Goal: Task Accomplishment & Management: Manage account settings

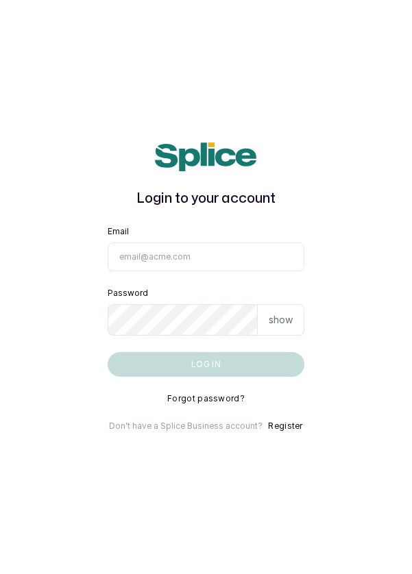
click at [238, 271] on input "Email" at bounding box center [206, 256] width 197 height 29
type input "[EMAIL_ADDRESS][DOMAIN_NAME]"
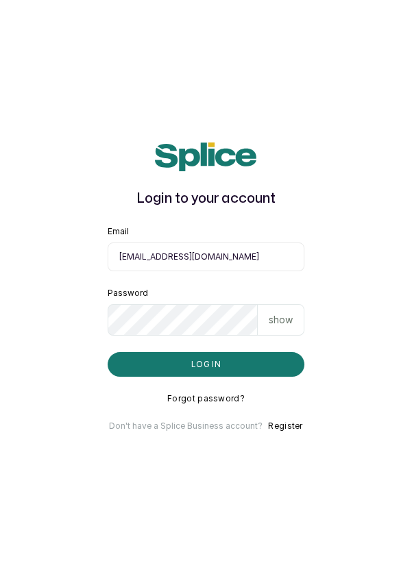
click at [108, 352] on button "Log in" at bounding box center [206, 364] width 197 height 25
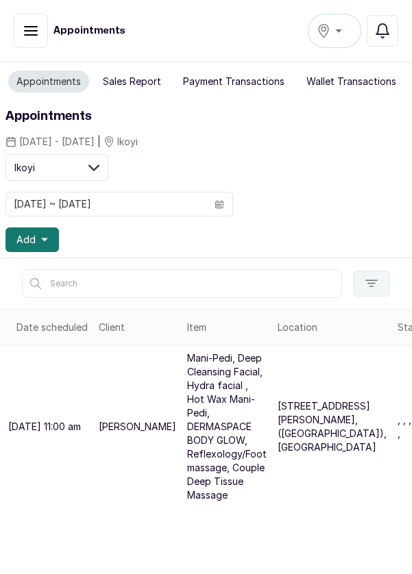
click at [336, 25] on div "Ikoyi" at bounding box center [334, 31] width 36 height 16
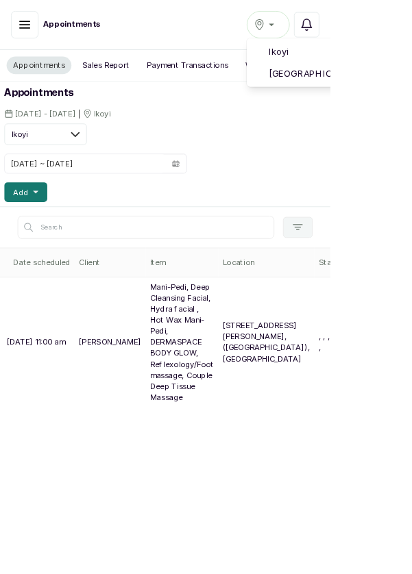
click at [411, 86] on span "[GEOGRAPHIC_DATA]" at bounding box center [418, 92] width 167 height 16
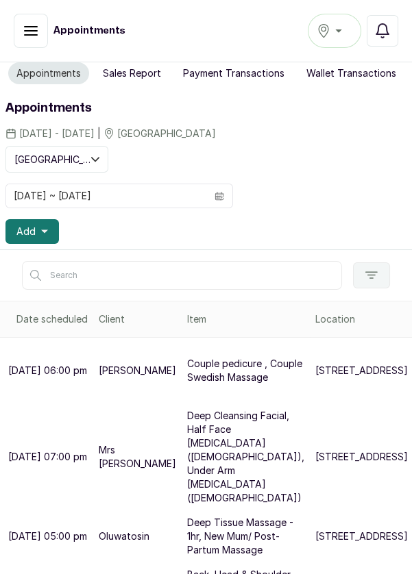
scroll to position [8, 0]
click at [390, 27] on icon "button" at bounding box center [382, 31] width 16 height 16
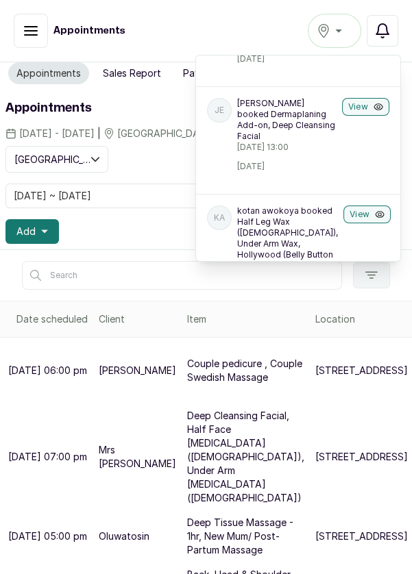
scroll to position [0, 0]
